Goal: Task Accomplishment & Management: Complete application form

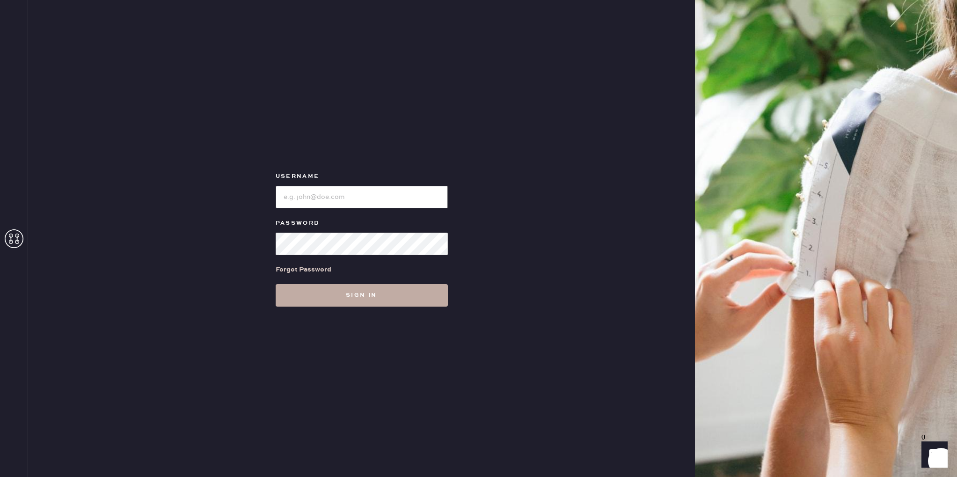
type input "reformationsantamonica"
click at [413, 304] on button "Sign in" at bounding box center [362, 295] width 172 height 22
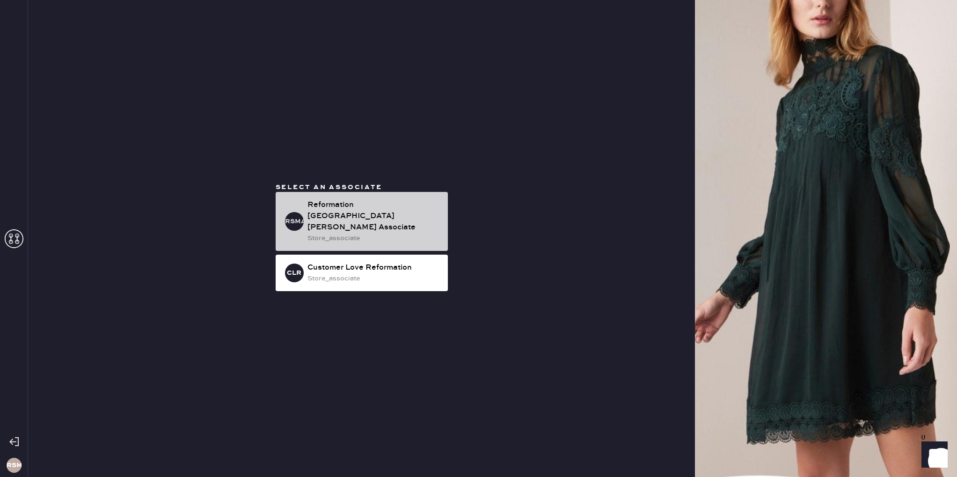
click at [412, 210] on div "Reformation [GEOGRAPHIC_DATA][PERSON_NAME] Associate" at bounding box center [373, 216] width 133 height 34
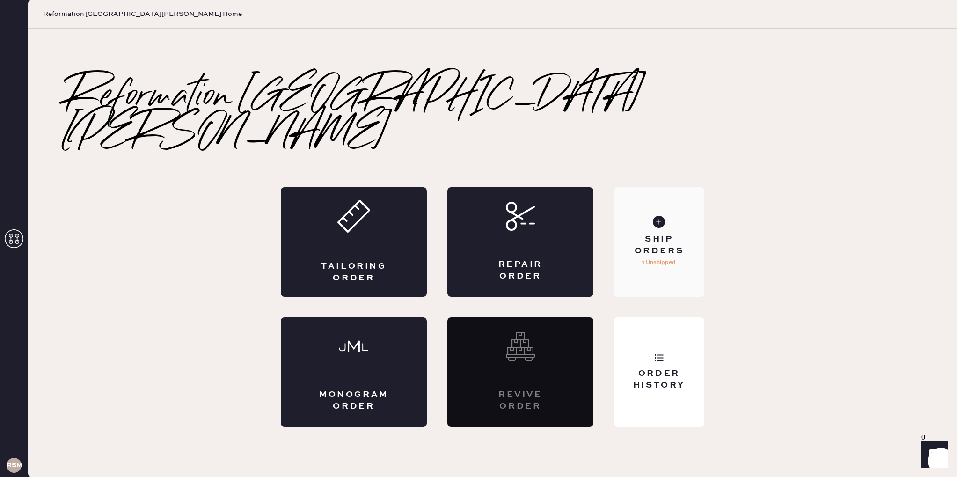
click at [638, 243] on div "Ship Orders 1 Unshipped" at bounding box center [659, 242] width 90 height 110
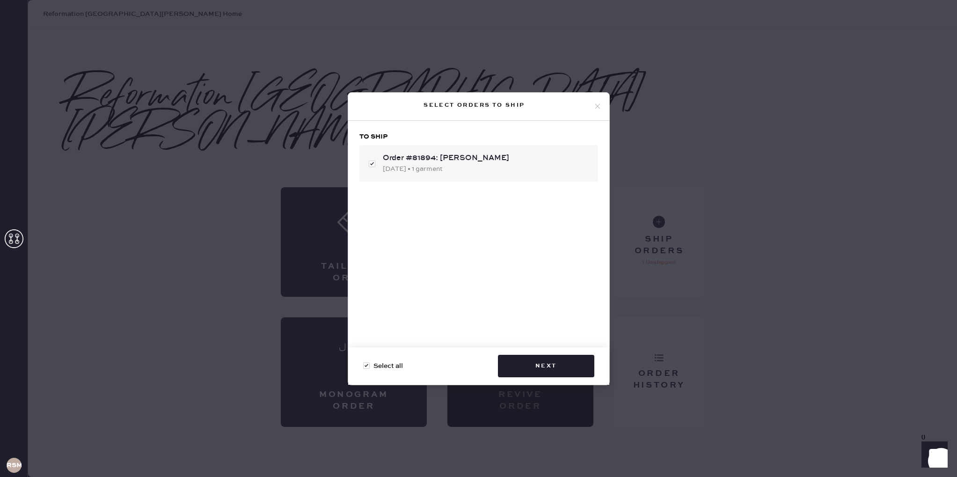
click at [597, 103] on icon at bounding box center [597, 106] width 8 height 8
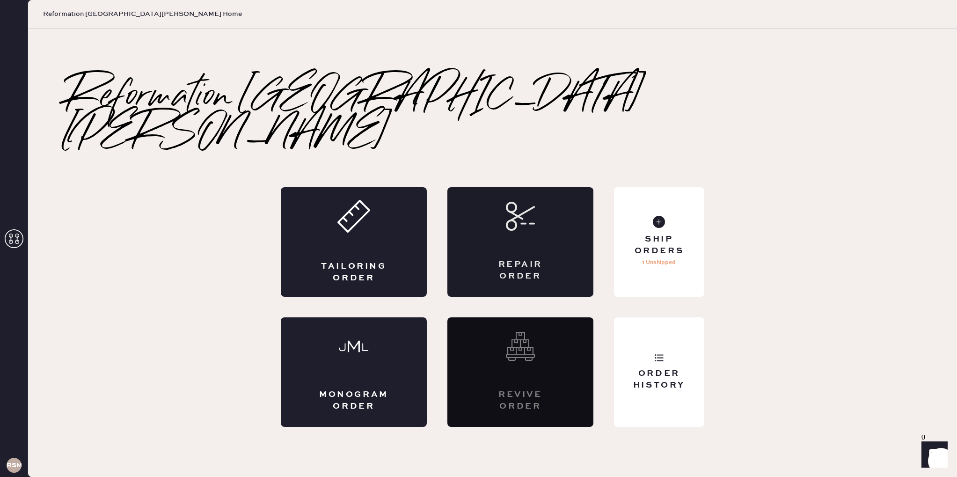
click at [489, 214] on div "Repair Order" at bounding box center [520, 242] width 146 height 110
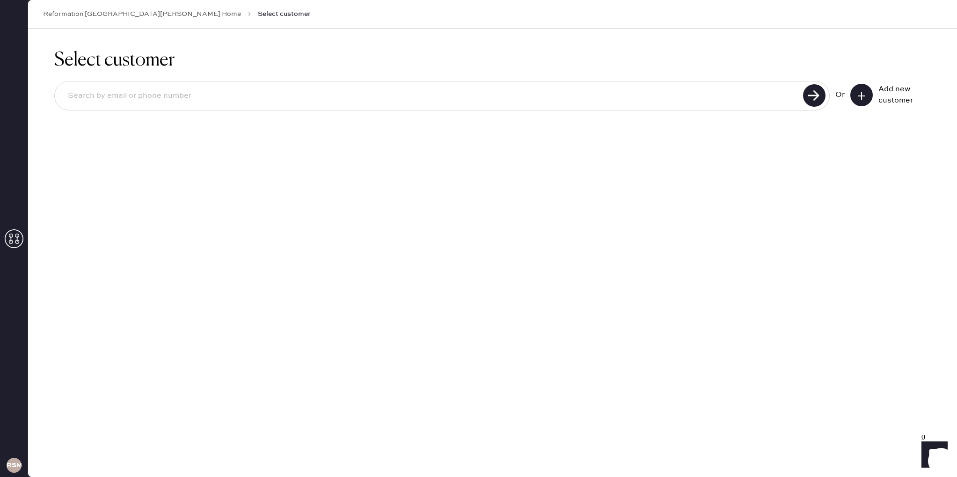
drag, startPoint x: 127, startPoint y: 13, endPoint x: 124, endPoint y: 25, distance: 12.6
click at [127, 13] on link "Reformation [GEOGRAPHIC_DATA][PERSON_NAME] Home" at bounding box center [142, 13] width 198 height 9
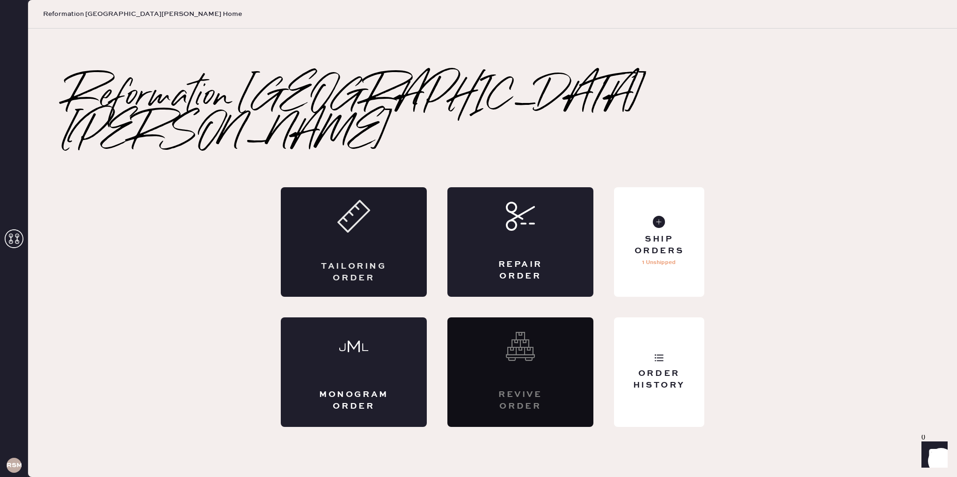
click at [318, 197] on div "Tailoring Order" at bounding box center [354, 242] width 146 height 110
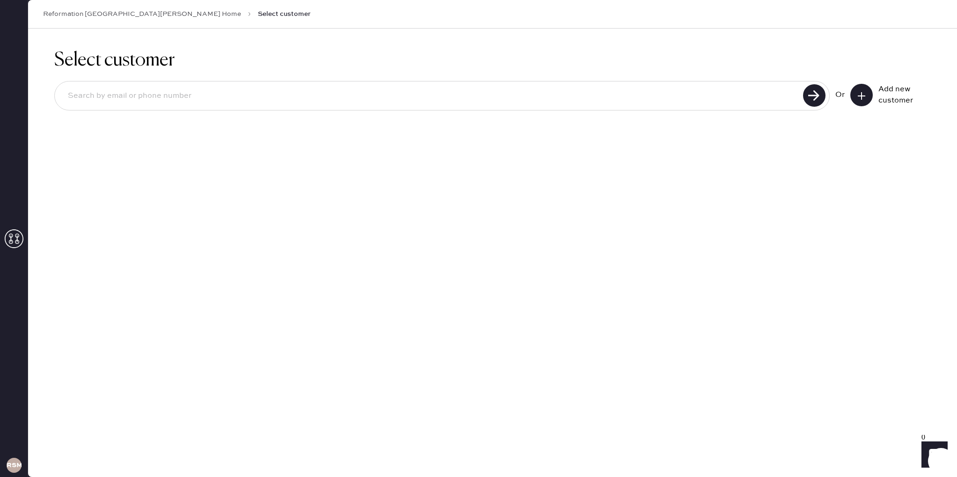
click at [312, 115] on div "Or Add new customer" at bounding box center [492, 97] width 877 height 50
click at [299, 103] on input at bounding box center [430, 96] width 740 height 22
type input "9174966199"
click at [813, 101] on use at bounding box center [814, 95] width 22 height 22
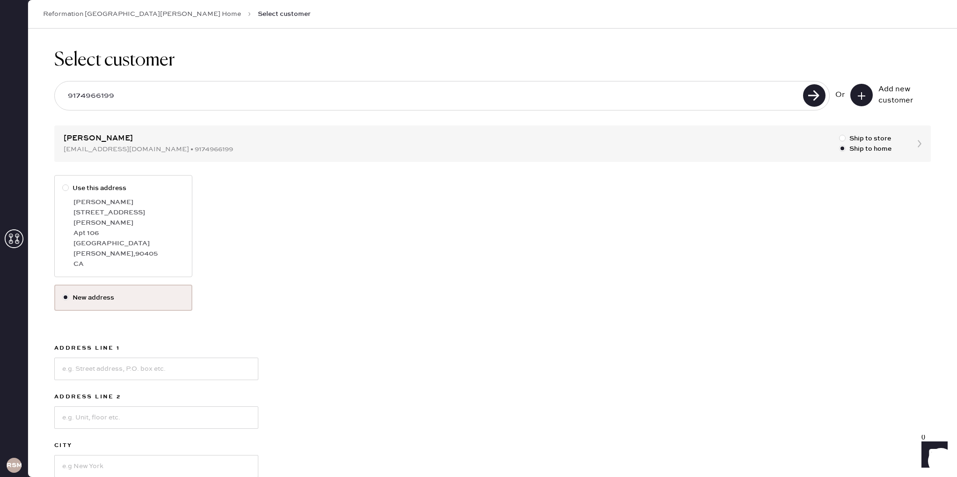
click at [157, 215] on div "[STREET_ADDRESS][PERSON_NAME]" at bounding box center [128, 217] width 111 height 21
click at [63, 183] on input "Use this address" at bounding box center [62, 183] width 0 height 0
radio input "true"
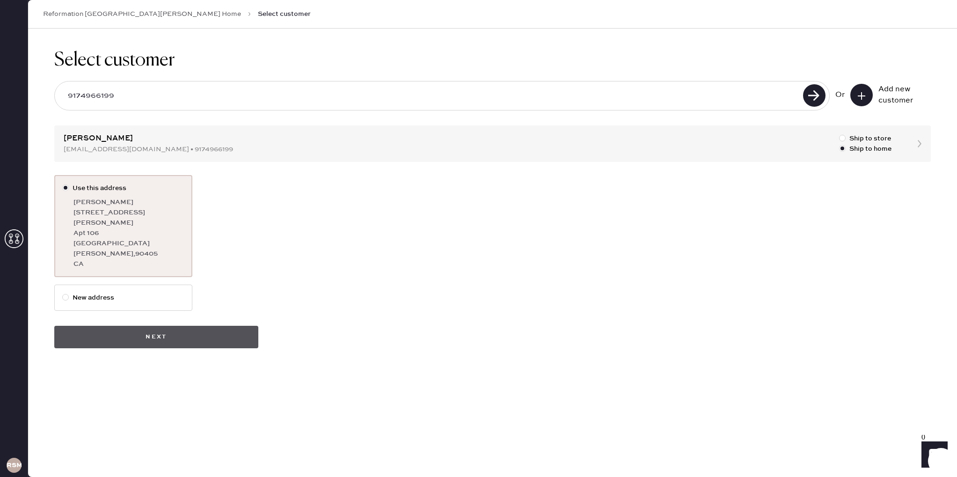
click at [180, 326] on button "Next" at bounding box center [156, 337] width 204 height 22
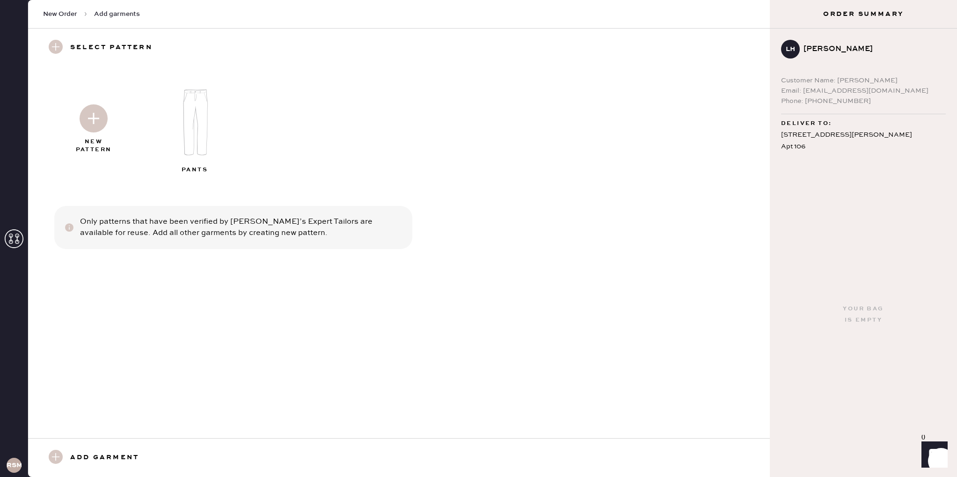
click at [106, 131] on img at bounding box center [94, 118] width 28 height 28
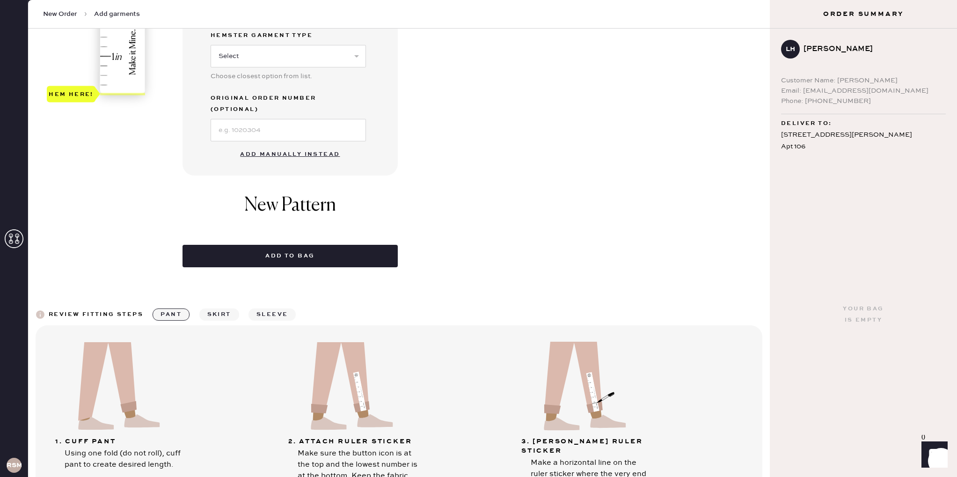
click at [288, 145] on button "Add manually instead" at bounding box center [289, 154] width 111 height 19
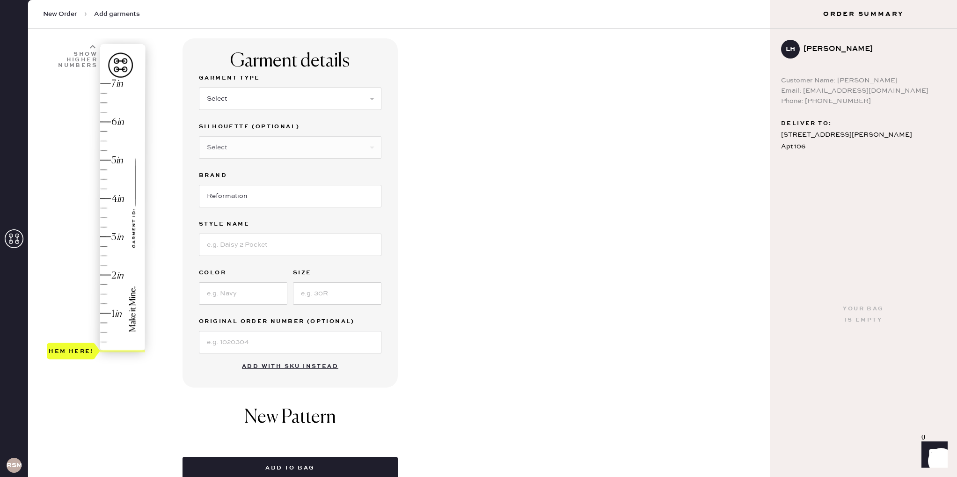
scroll to position [11, 0]
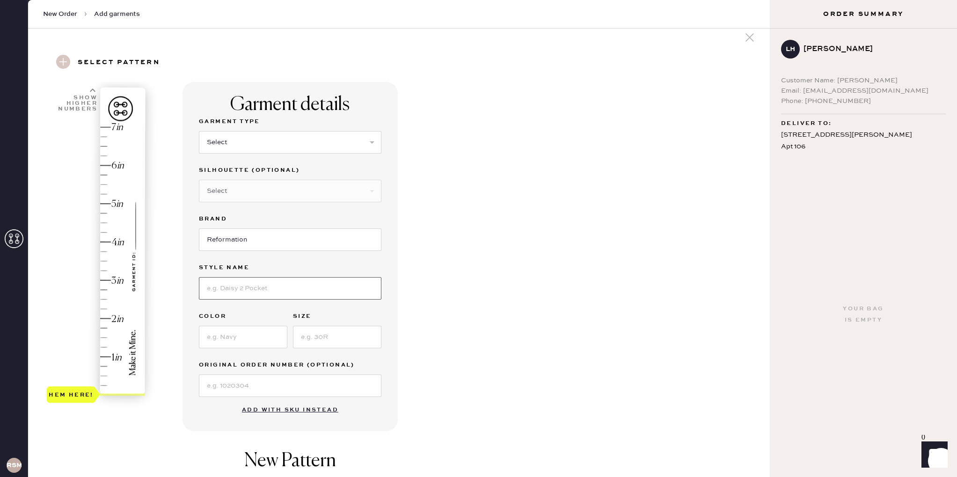
click at [290, 287] on input at bounding box center [290, 288] width 183 height 22
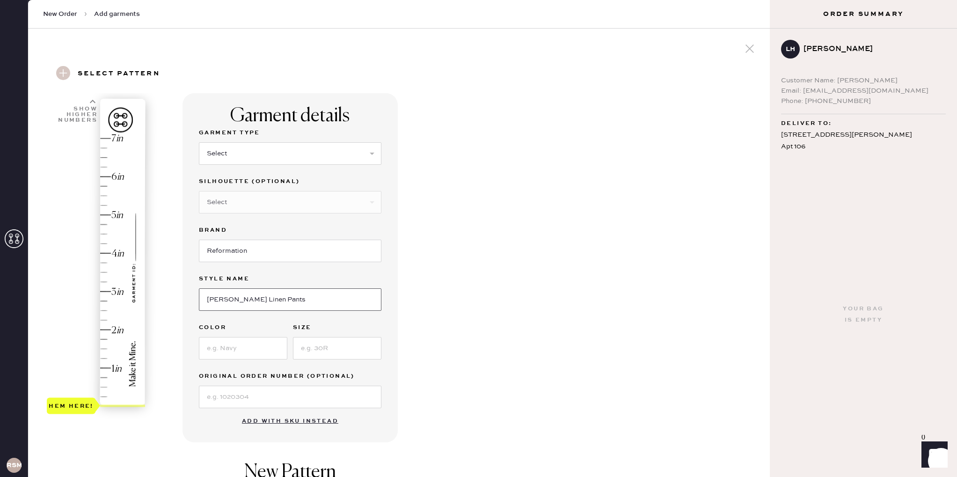
type input "[PERSON_NAME] Linen Pants"
click at [243, 353] on input at bounding box center [243, 348] width 88 height 22
type input "Oatmeal"
click at [332, 347] on input at bounding box center [337, 348] width 88 height 22
type input "6"
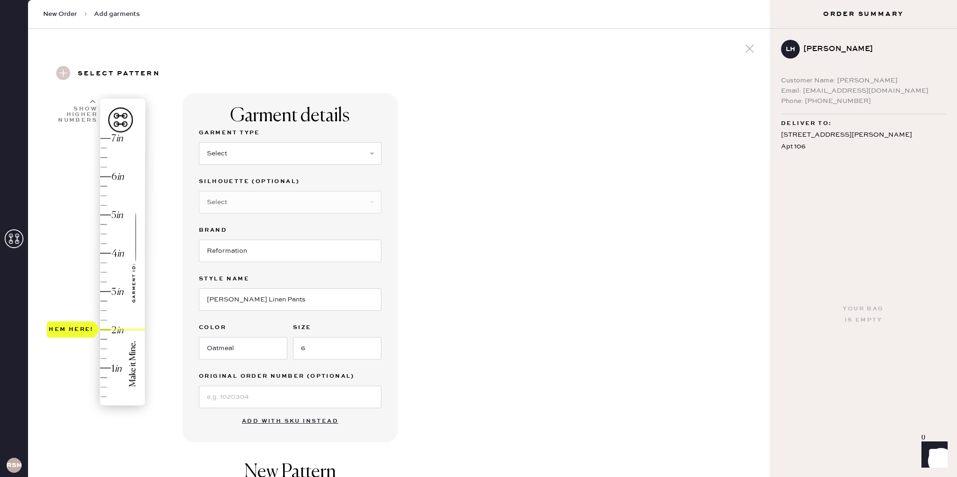
drag, startPoint x: 68, startPoint y: 401, endPoint x: 76, endPoint y: 330, distance: 71.1
click at [76, 330] on div "Hem here!" at bounding box center [71, 329] width 45 height 11
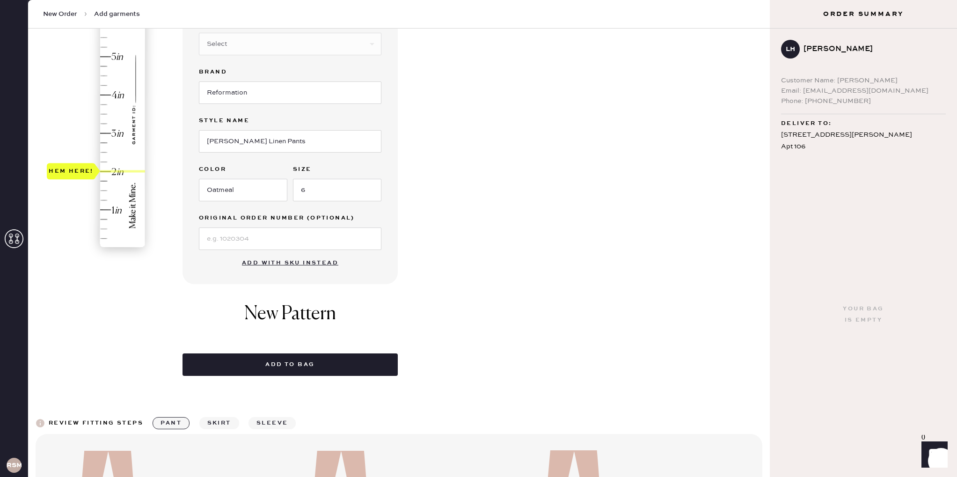
scroll to position [158, 0]
click at [216, 370] on button "Add to bag" at bounding box center [290, 365] width 215 height 22
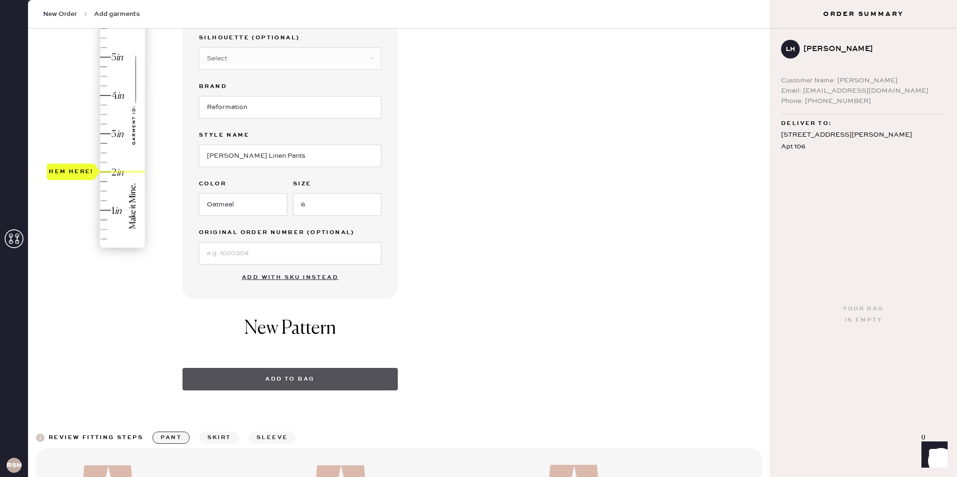
click at [265, 385] on button "Add to bag" at bounding box center [290, 379] width 215 height 22
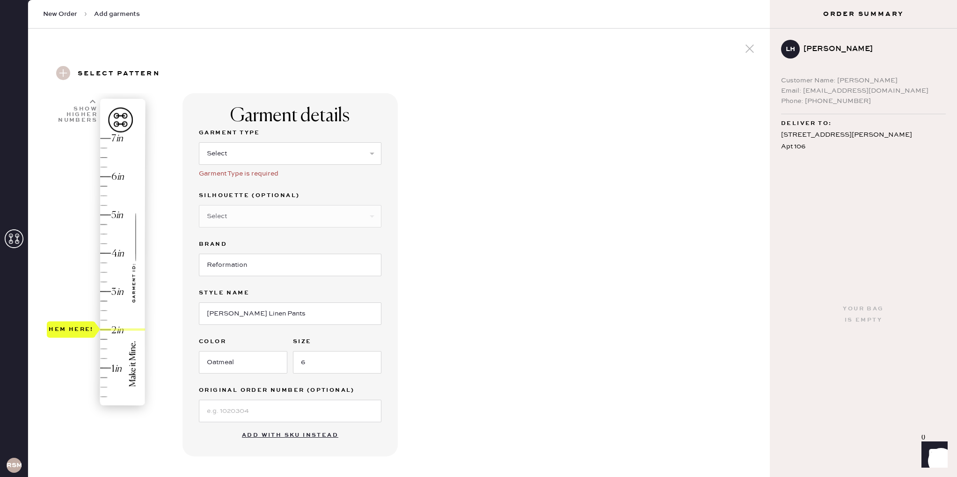
scroll to position [0, 0]
click at [306, 142] on select "Select Basic Skirt Jeans Leggings Pants Shorts Basic Sleeved Dress Basic Sleeve…" at bounding box center [290, 153] width 183 height 22
select select "4"
click at [199, 142] on select "Select Basic Skirt Jeans Leggings Pants Shorts Basic Sleeved Dress Basic Sleeve…" at bounding box center [290, 153] width 183 height 22
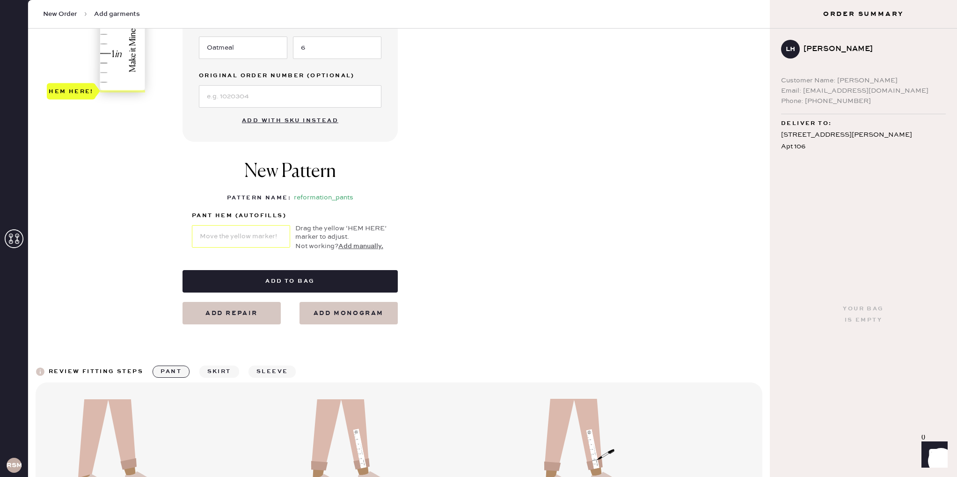
scroll to position [292, 0]
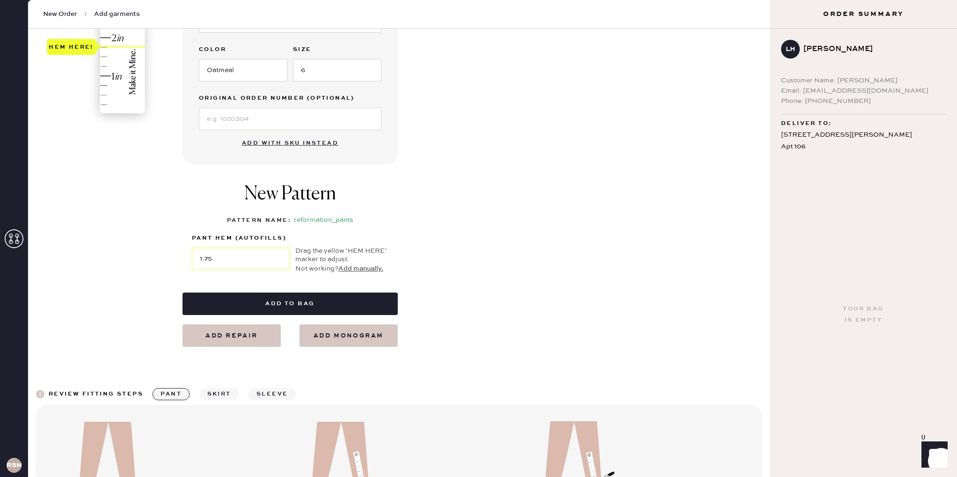
type input "2"
drag, startPoint x: 71, startPoint y: 108, endPoint x: 83, endPoint y: 56, distance: 53.2
click at [79, 36] on div "Hem here!" at bounding box center [71, 37] width 45 height 11
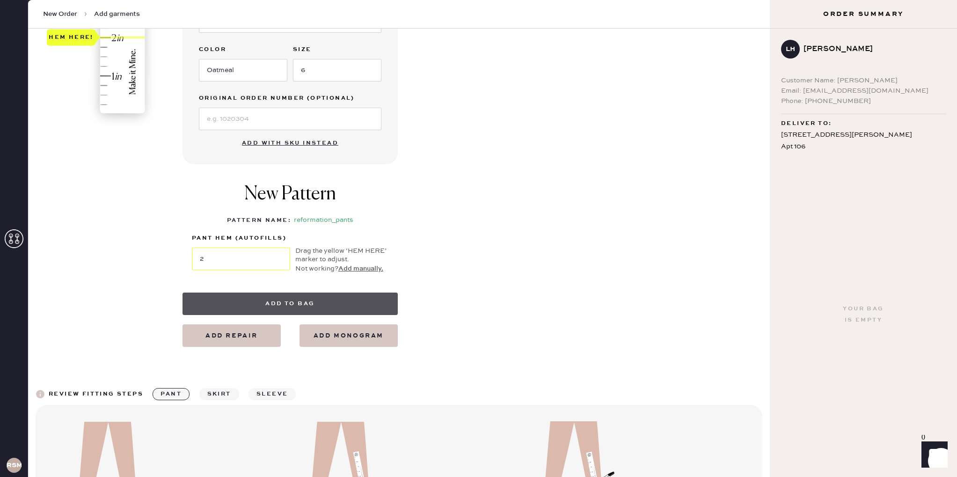
click at [290, 293] on button "Add to bag" at bounding box center [290, 303] width 215 height 22
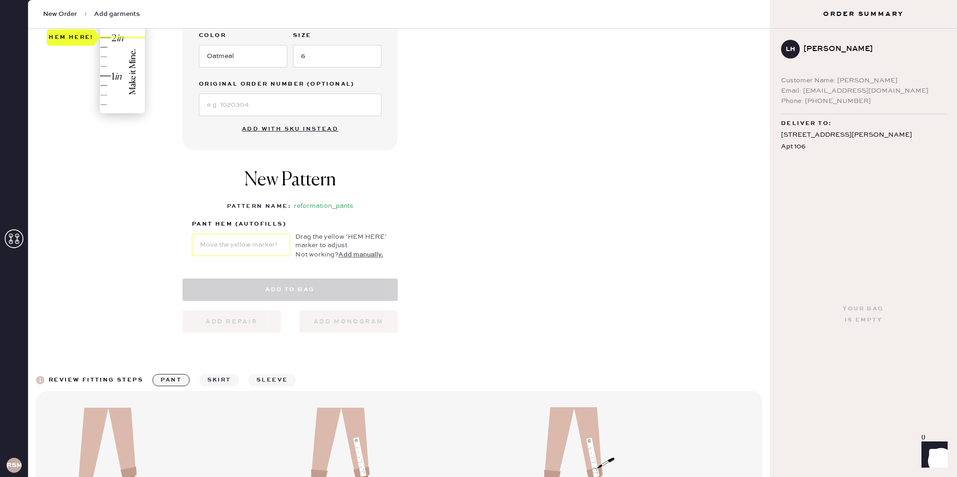
select select "4"
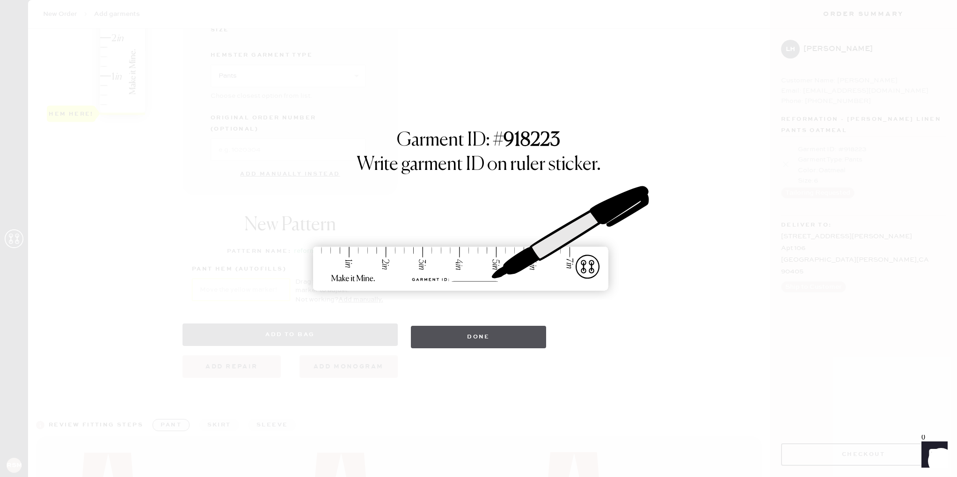
click at [488, 339] on button "Done" at bounding box center [478, 337] width 135 height 22
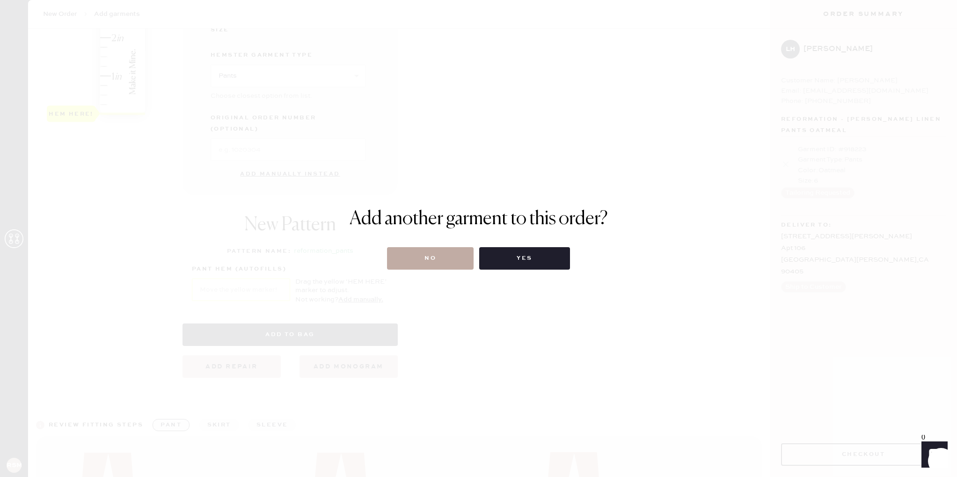
click at [440, 261] on button "No" at bounding box center [430, 258] width 87 height 22
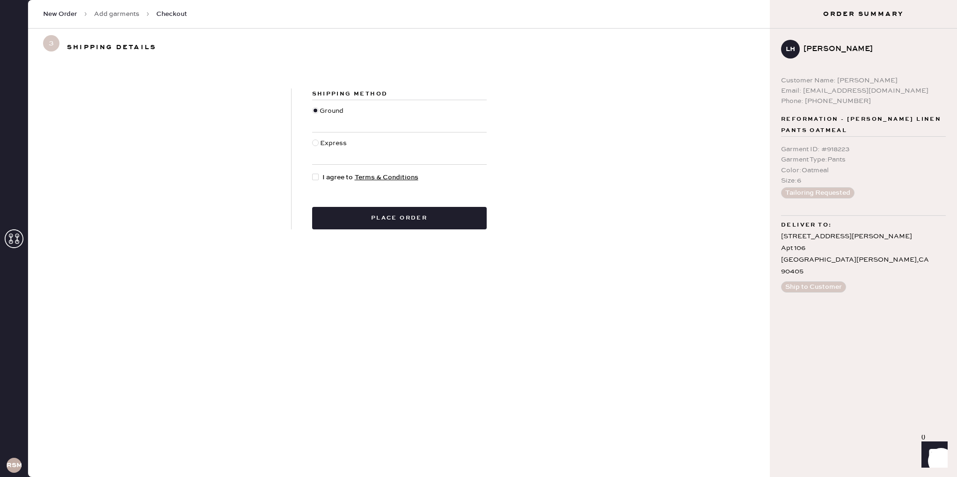
click at [316, 173] on div at bounding box center [317, 177] width 10 height 10
click at [313, 173] on input "I agree to Terms & Conditions" at bounding box center [312, 172] width 0 height 0
checkbox input "true"
click at [400, 212] on button "Place order" at bounding box center [399, 218] width 175 height 22
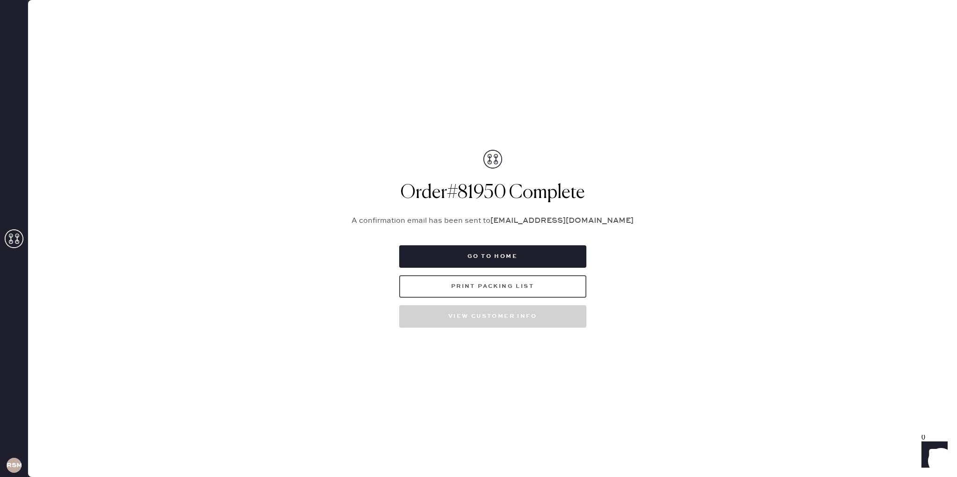
click at [523, 283] on button "Print Packing List" at bounding box center [492, 286] width 187 height 22
drag, startPoint x: 520, startPoint y: 254, endPoint x: 506, endPoint y: 261, distance: 16.1
click at [520, 254] on button "Go to home" at bounding box center [492, 256] width 187 height 22
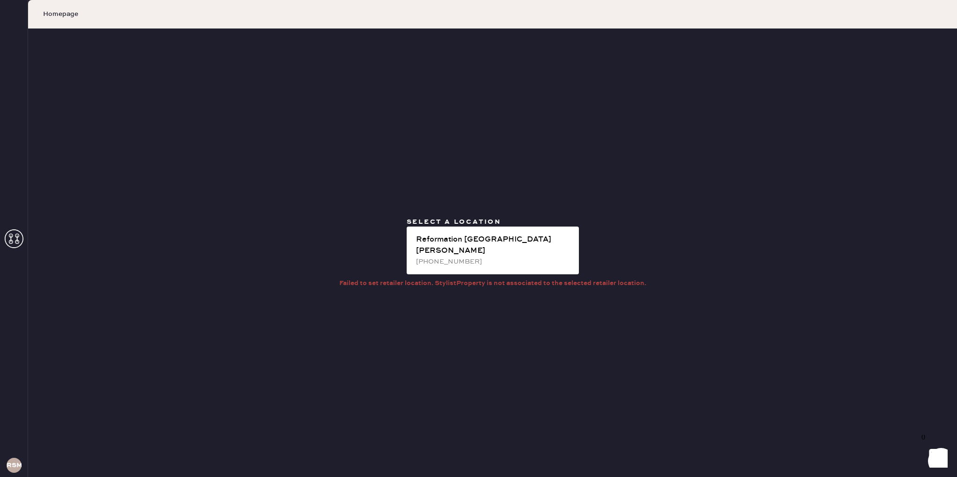
drag, startPoint x: 17, startPoint y: 247, endPoint x: 14, endPoint y: 243, distance: 5.0
click at [17, 247] on icon at bounding box center [14, 238] width 19 height 19
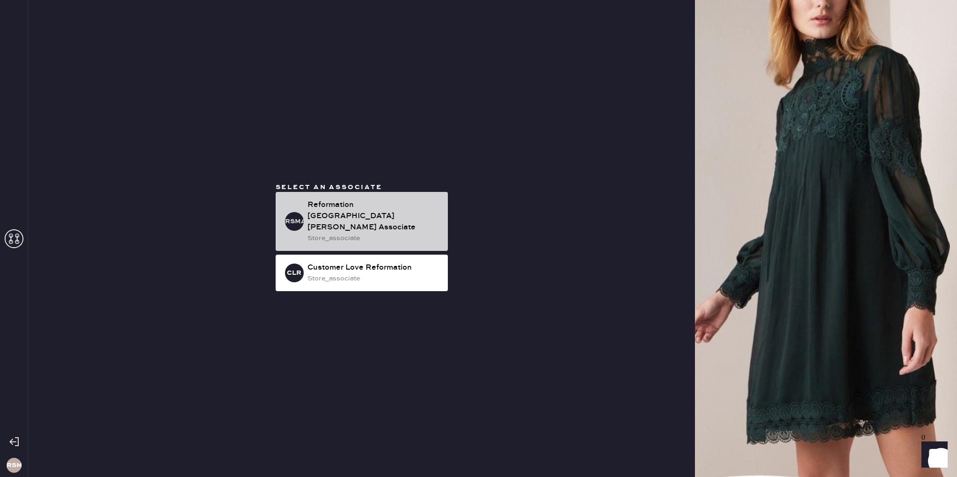
drag, startPoint x: 310, startPoint y: 225, endPoint x: 289, endPoint y: 234, distance: 23.5
click at [310, 225] on div "Reformation [GEOGRAPHIC_DATA][PERSON_NAME] Associate" at bounding box center [373, 216] width 133 height 34
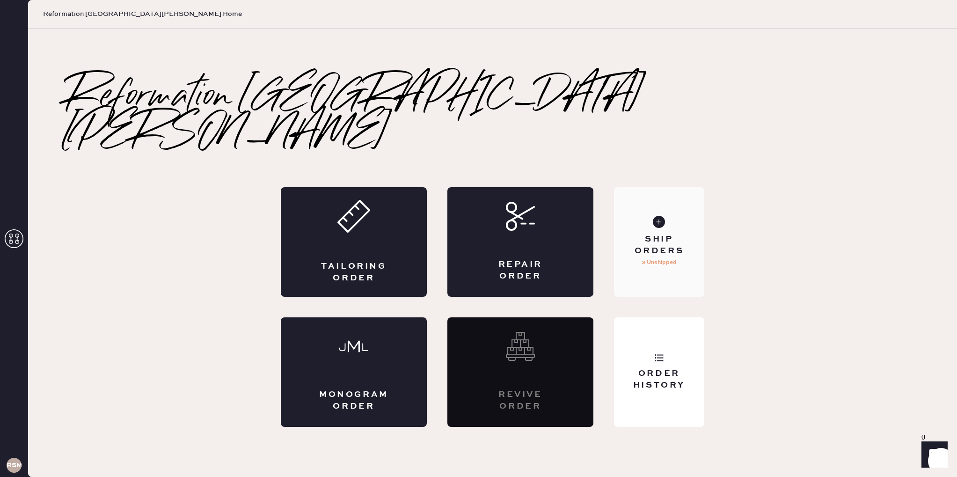
click at [647, 234] on div "Ship Orders" at bounding box center [658, 245] width 75 height 23
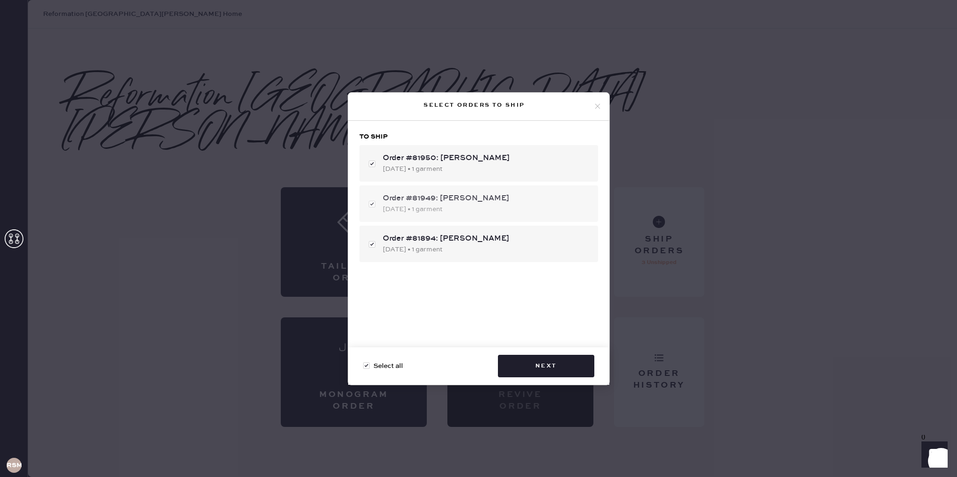
click at [370, 204] on div "Order #81949: [PERSON_NAME] [DATE] • 1 garment" at bounding box center [478, 203] width 239 height 37
checkbox input "false"
click at [375, 245] on div "Order #81894: [PERSON_NAME] [DATE] • 1 garment" at bounding box center [478, 244] width 239 height 37
checkbox input "false"
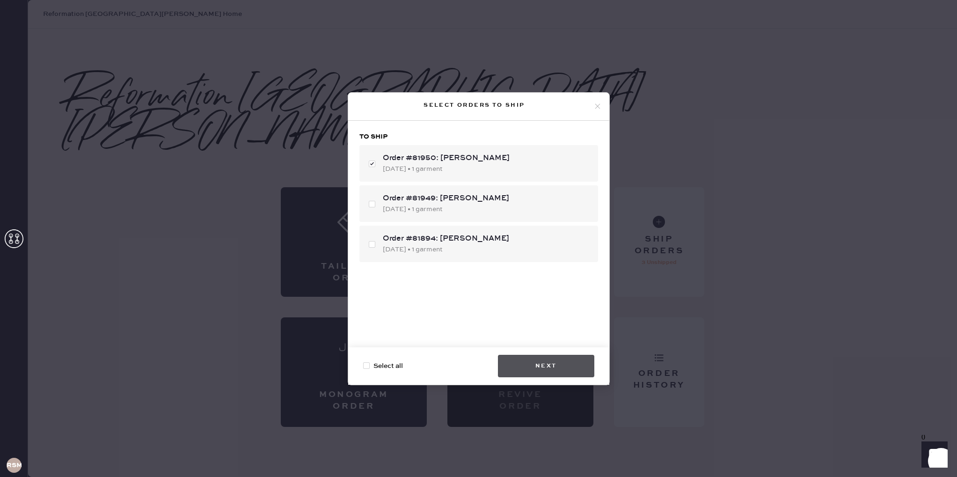
click at [563, 362] on button "Next" at bounding box center [546, 366] width 96 height 22
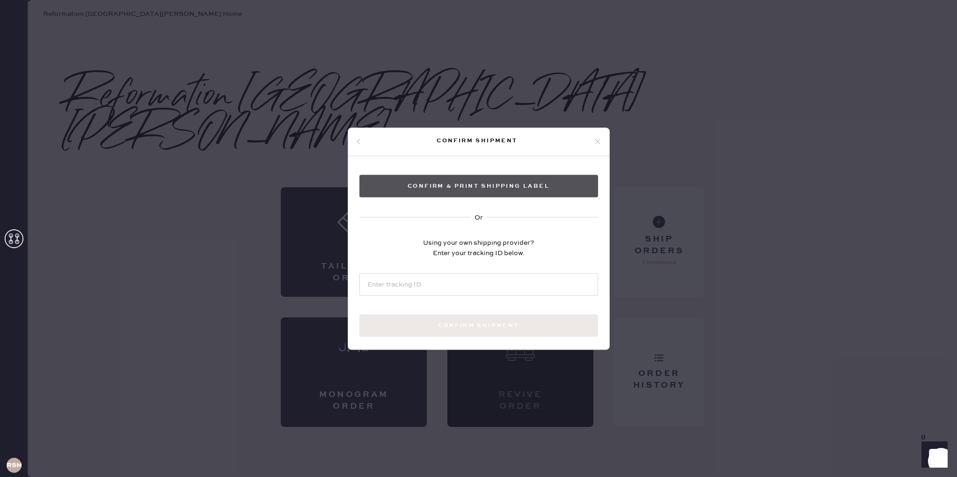
click at [471, 184] on button "Confirm & Print shipping label" at bounding box center [478, 186] width 239 height 22
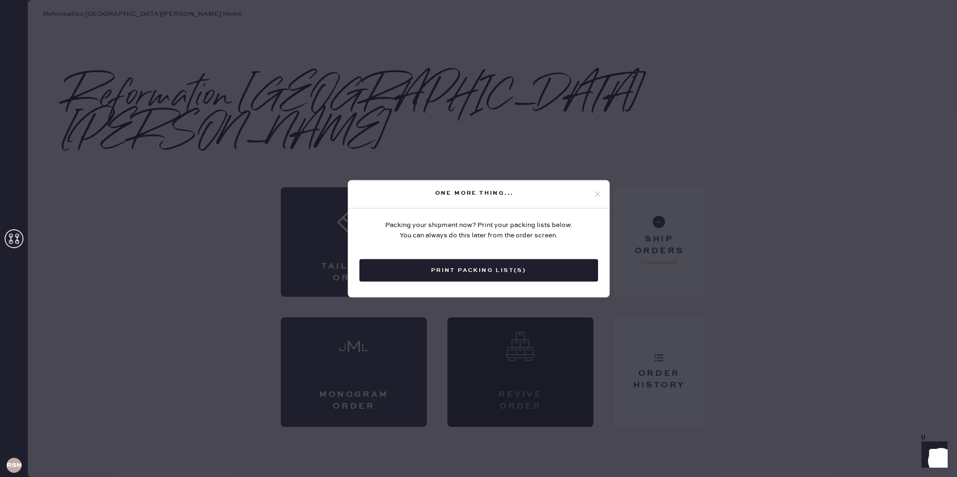
click at [595, 190] on icon at bounding box center [597, 194] width 8 height 8
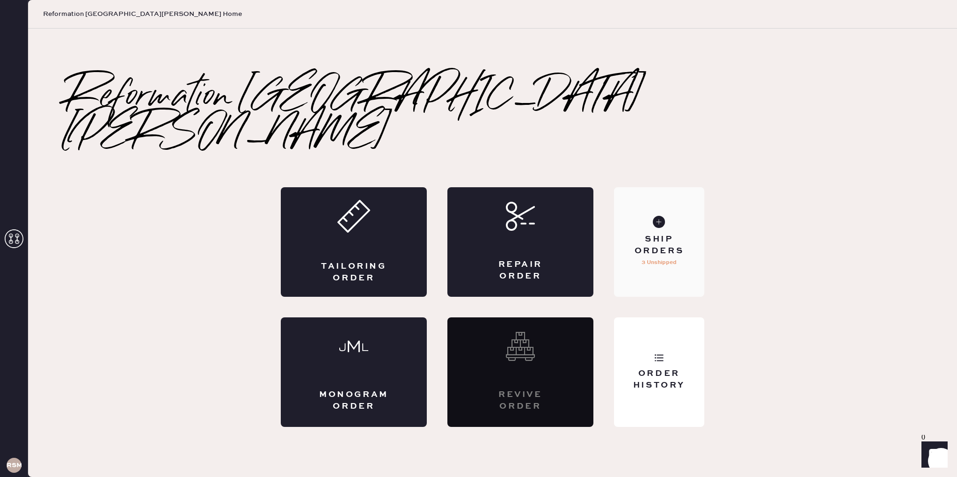
click at [642, 257] on p "3 Unshipped" at bounding box center [659, 262] width 35 height 11
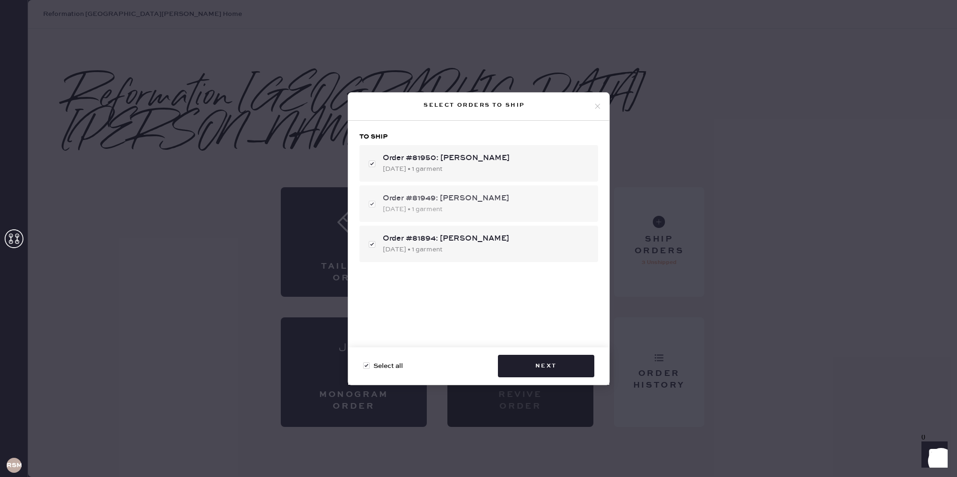
click at [373, 207] on div "Order #81949: [PERSON_NAME] [DATE] • 1 garment" at bounding box center [478, 203] width 239 height 37
checkbox input "false"
click at [370, 245] on div "Order #81894: [PERSON_NAME] [DATE] • 1 garment" at bounding box center [478, 244] width 239 height 37
checkbox input "false"
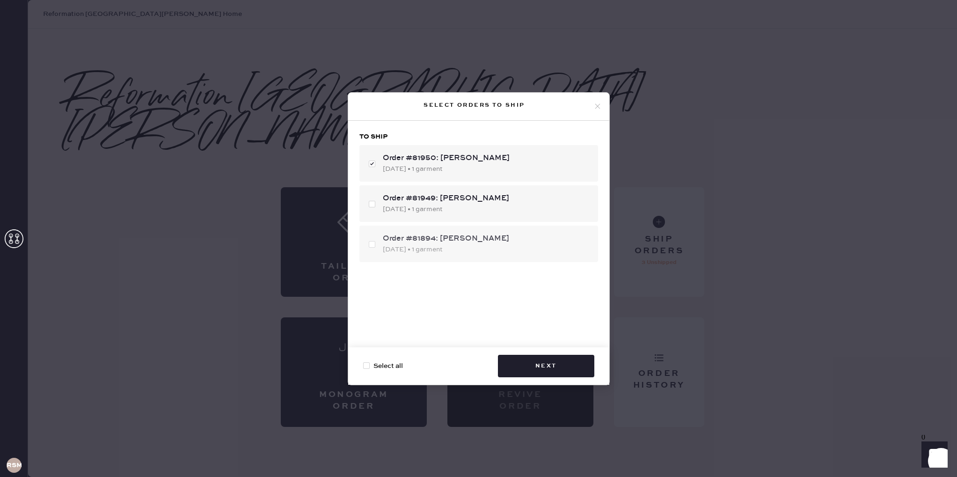
checkbox input "true"
click at [596, 108] on icon at bounding box center [597, 106] width 8 height 8
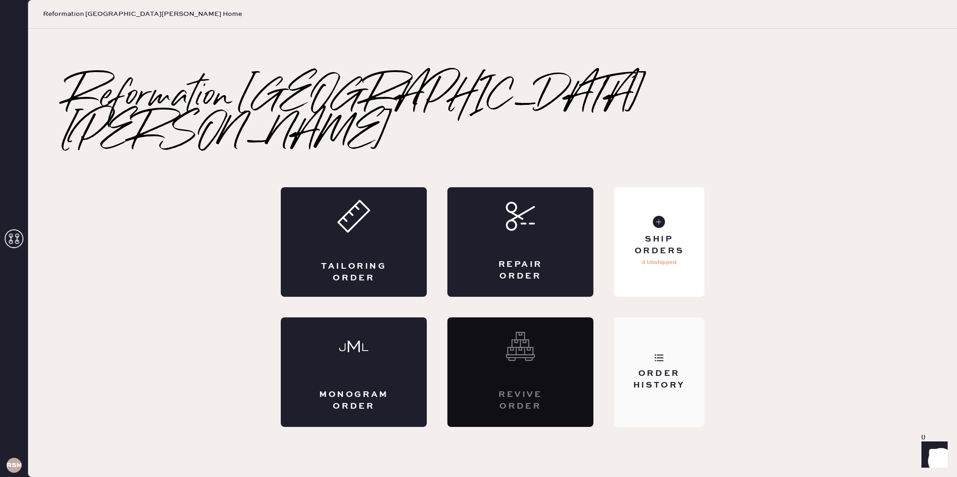
click at [663, 317] on div "Order History" at bounding box center [659, 372] width 90 height 110
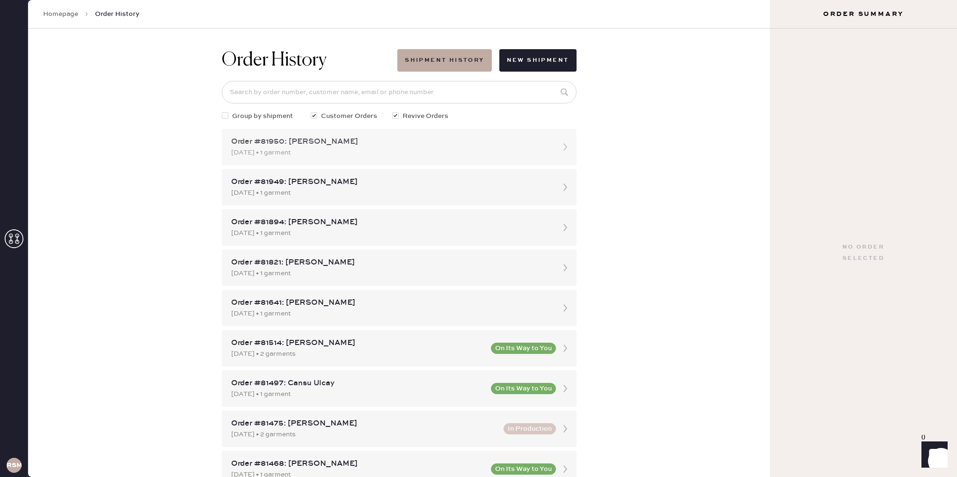
click at [343, 153] on div "[DATE] • 1 garment" at bounding box center [390, 152] width 319 height 10
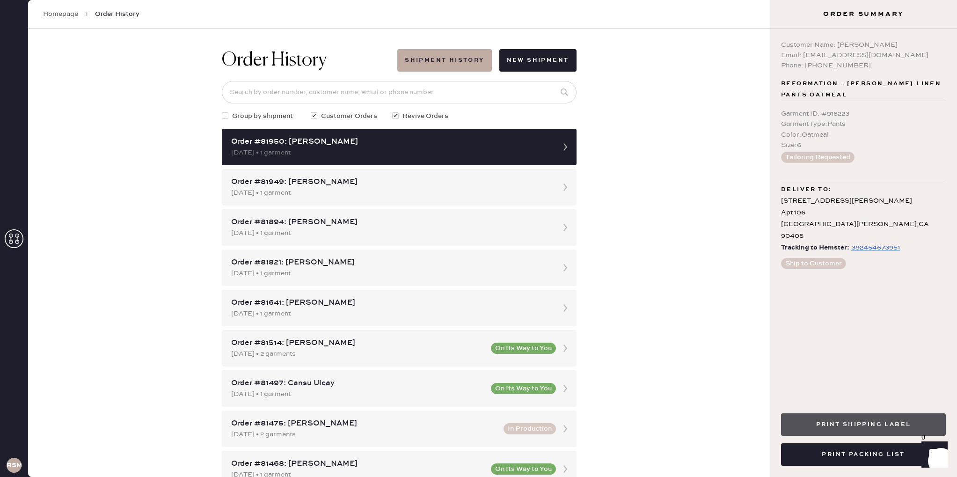
click at [858, 431] on button "Print Shipping Label" at bounding box center [863, 424] width 165 height 22
